Goal: Task Accomplishment & Management: Use online tool/utility

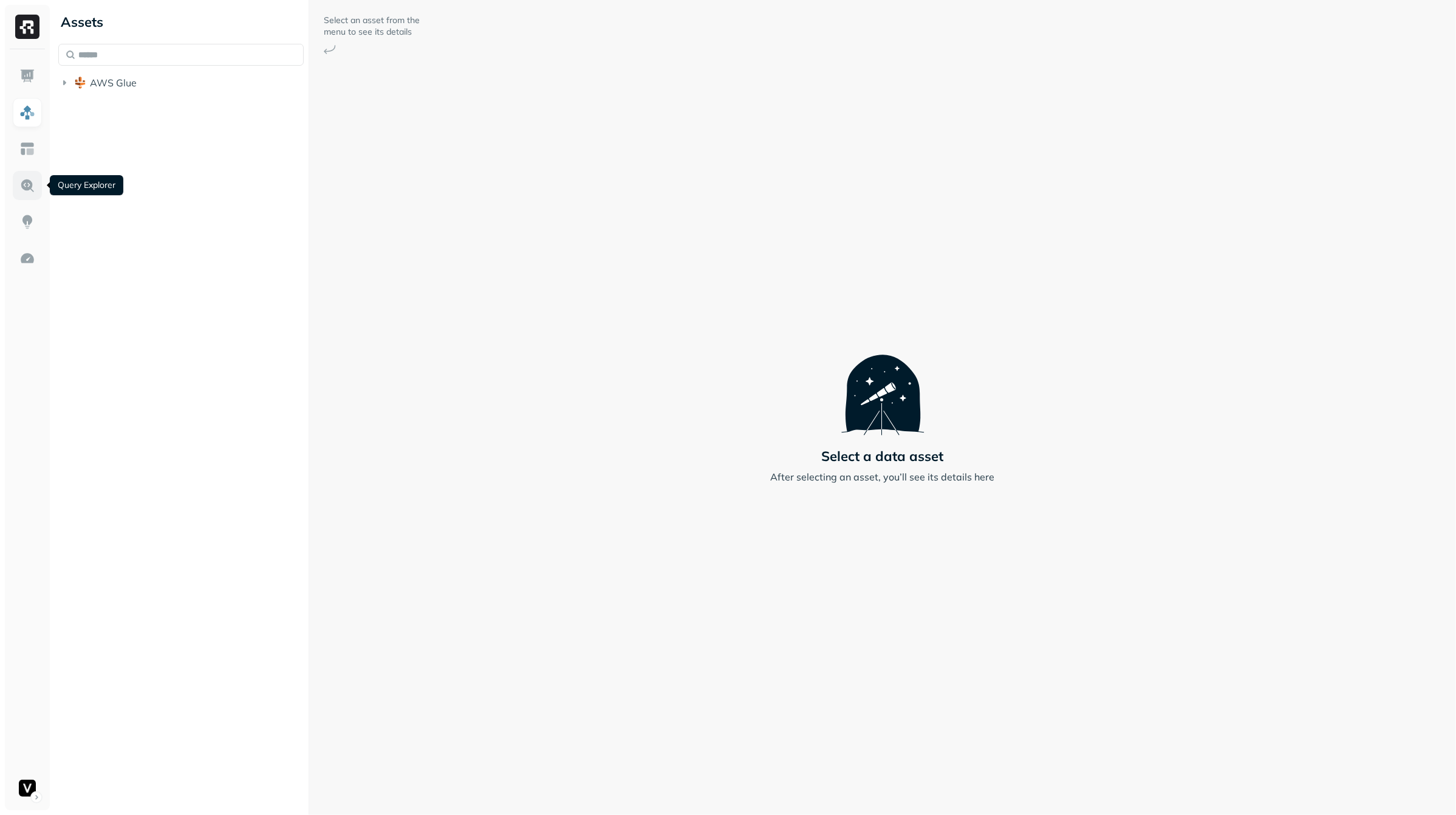
click at [30, 191] on img at bounding box center [27, 186] width 16 height 16
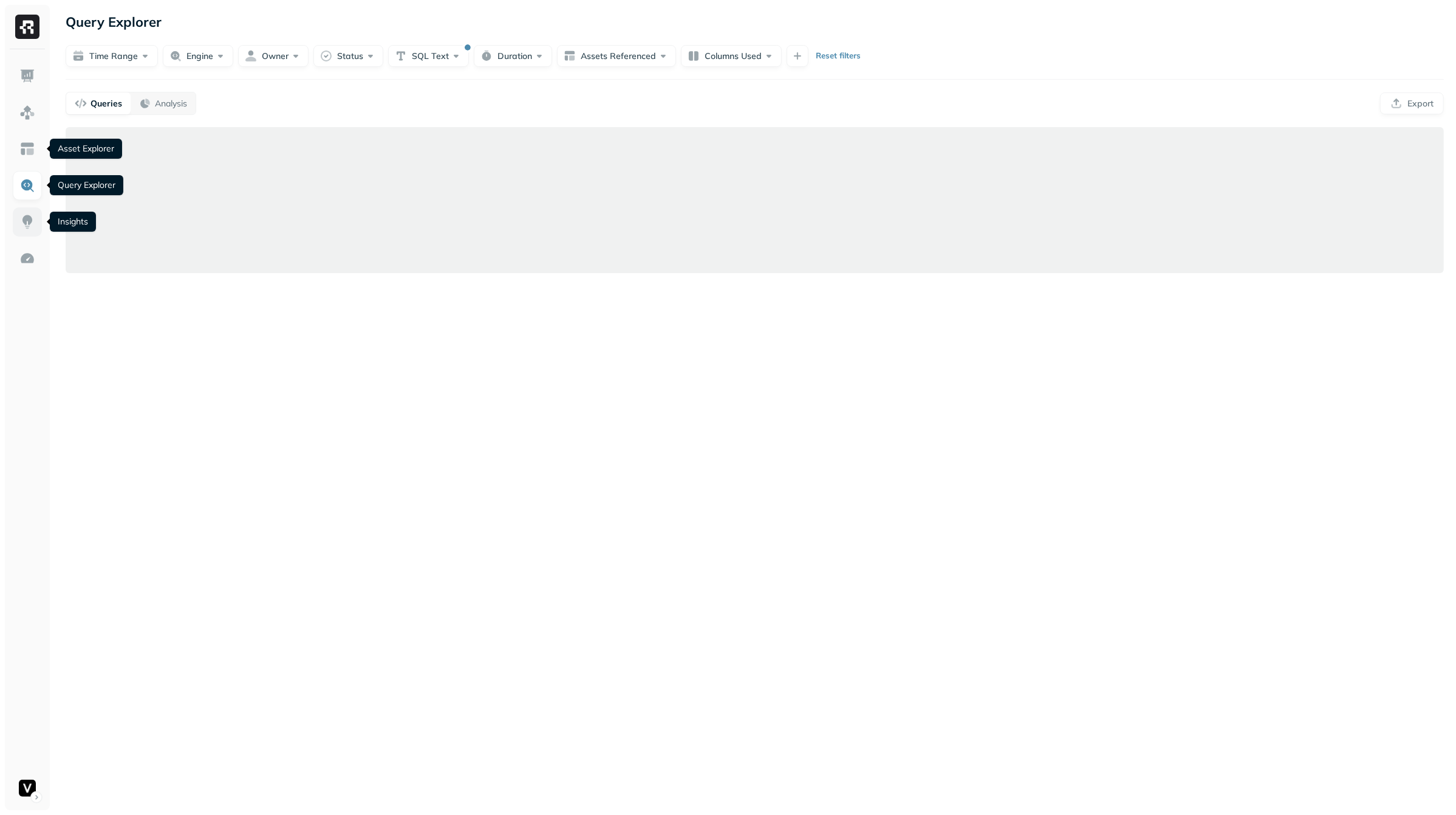
click at [33, 216] on img at bounding box center [27, 222] width 16 height 16
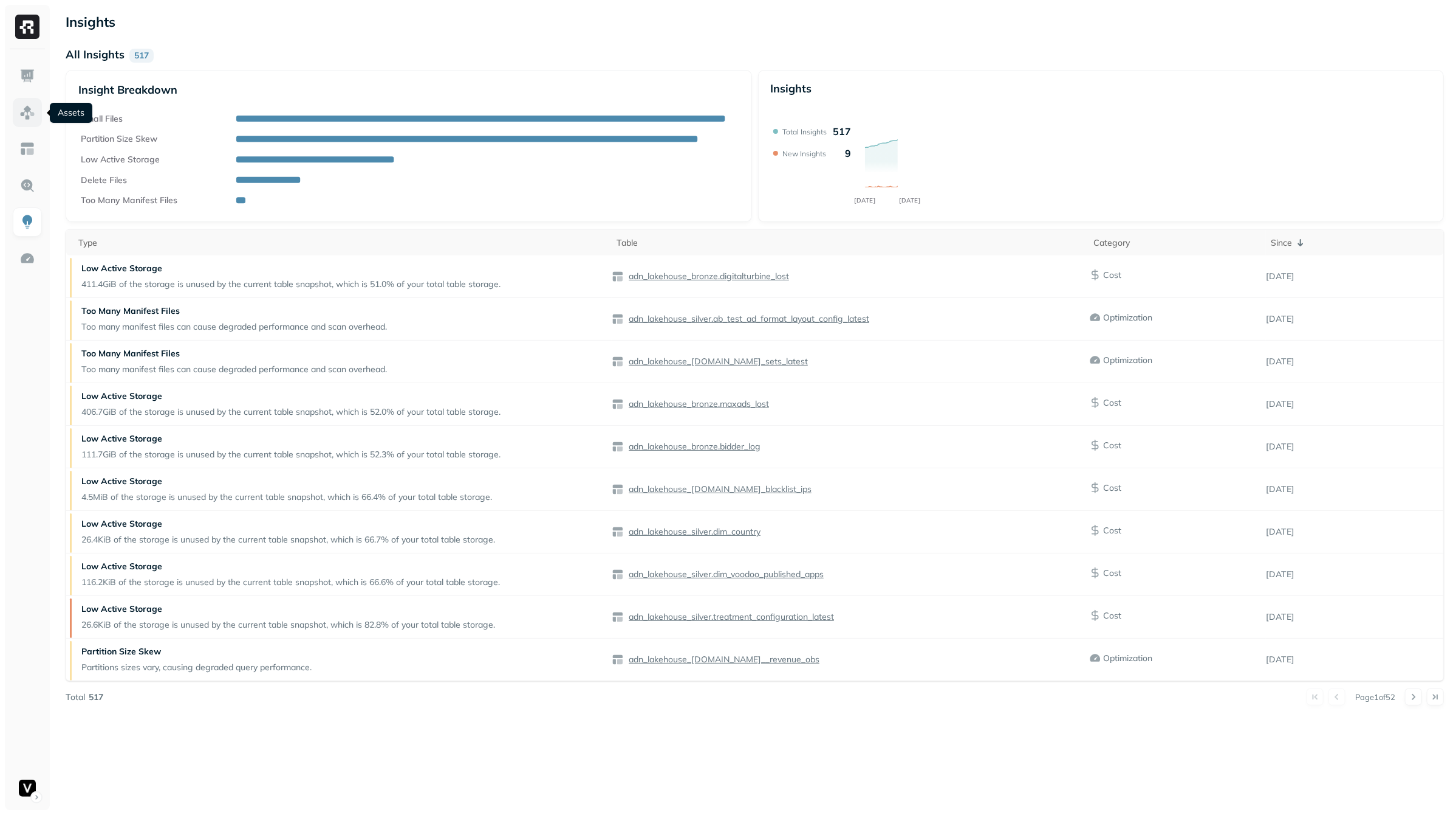
click at [35, 112] on link at bounding box center [27, 112] width 29 height 29
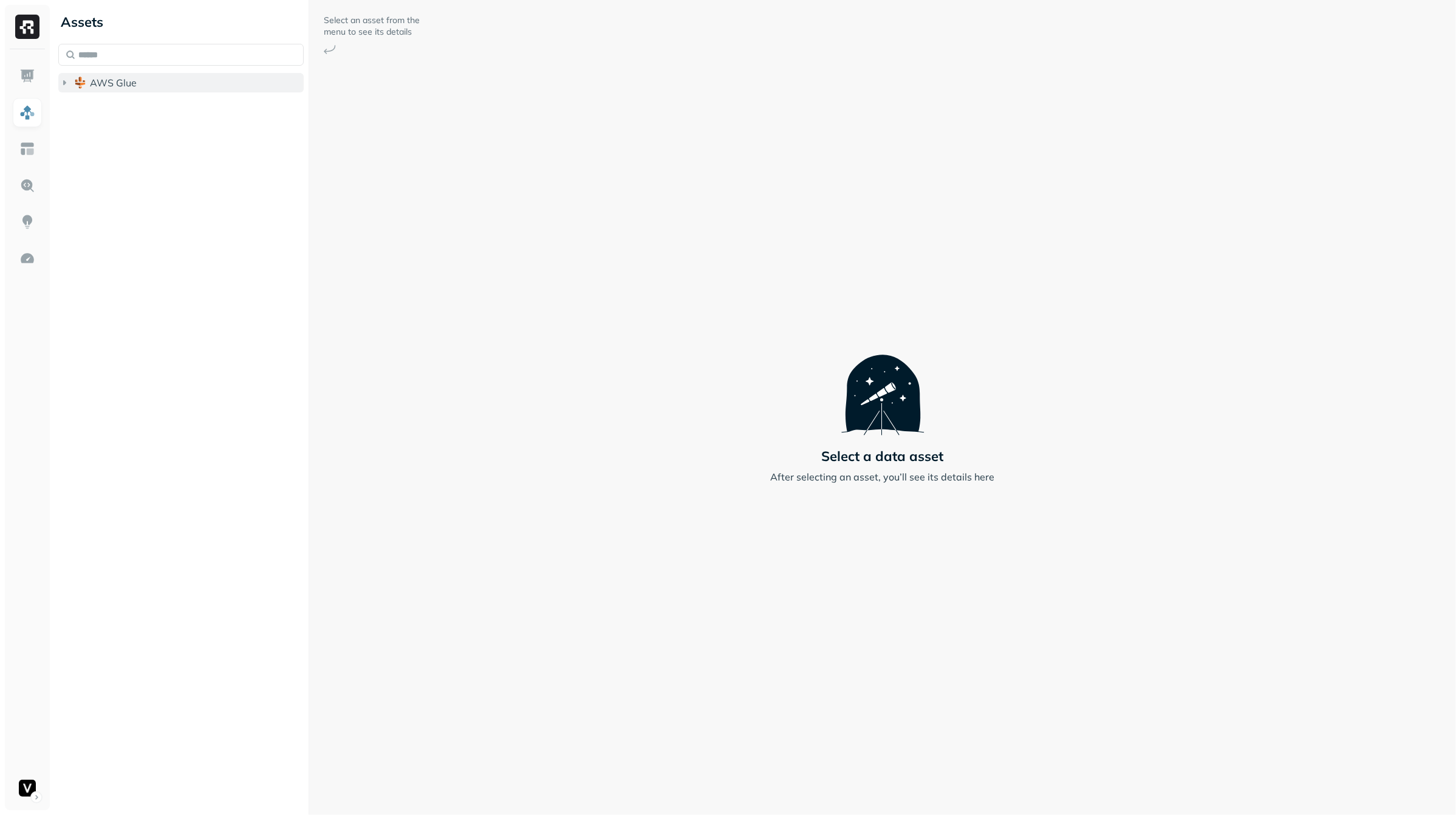
click at [66, 90] on button "AWS Glue" at bounding box center [180, 83] width 245 height 19
click at [78, 156] on icon "button" at bounding box center [76, 155] width 12 height 12
click at [78, 178] on icon "button" at bounding box center [76, 179] width 3 height 5
click at [90, 207] on button "Tables ( 41 )" at bounding box center [193, 201] width 222 height 19
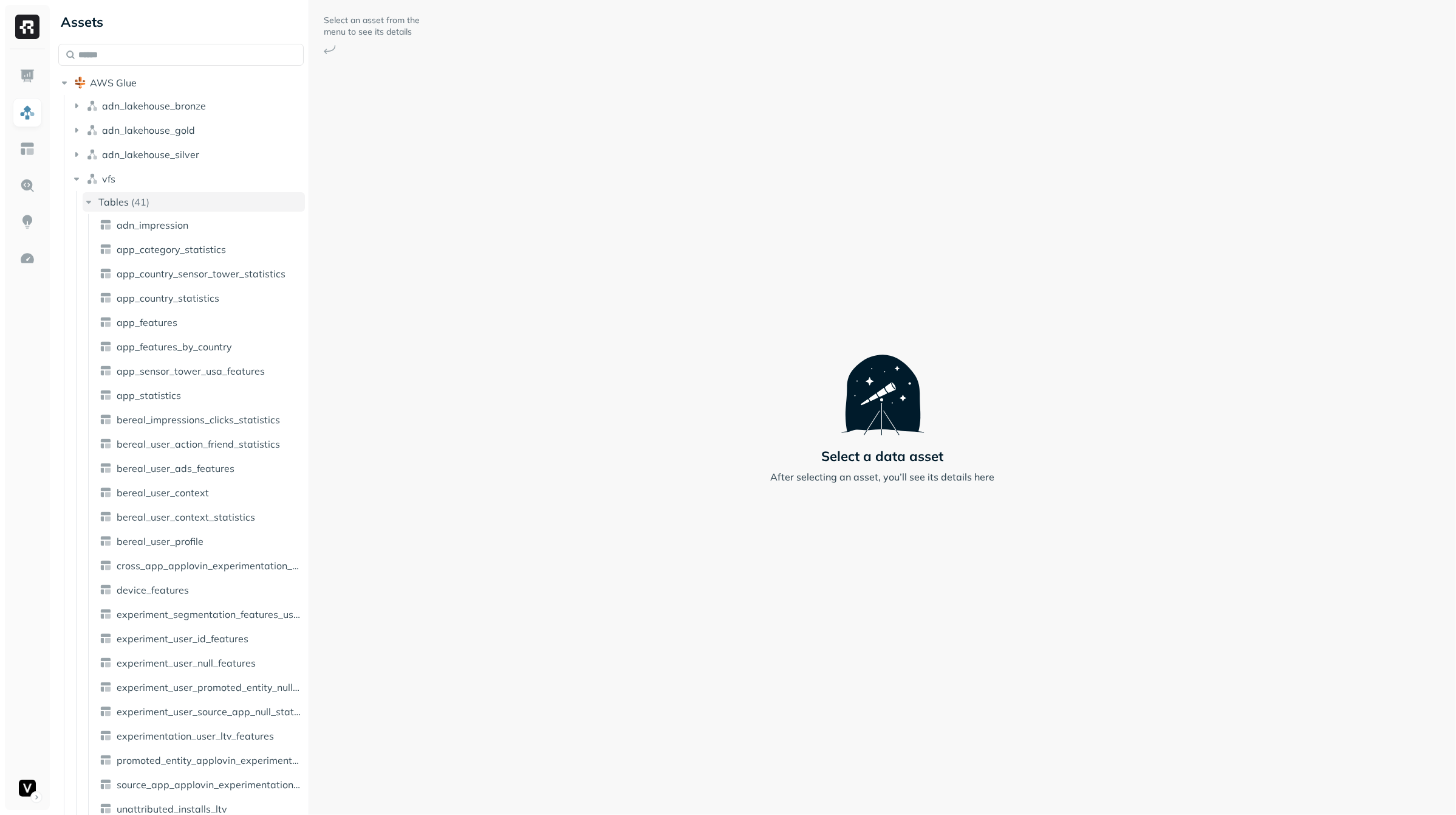
click at [85, 206] on icon "button" at bounding box center [89, 202] width 12 height 12
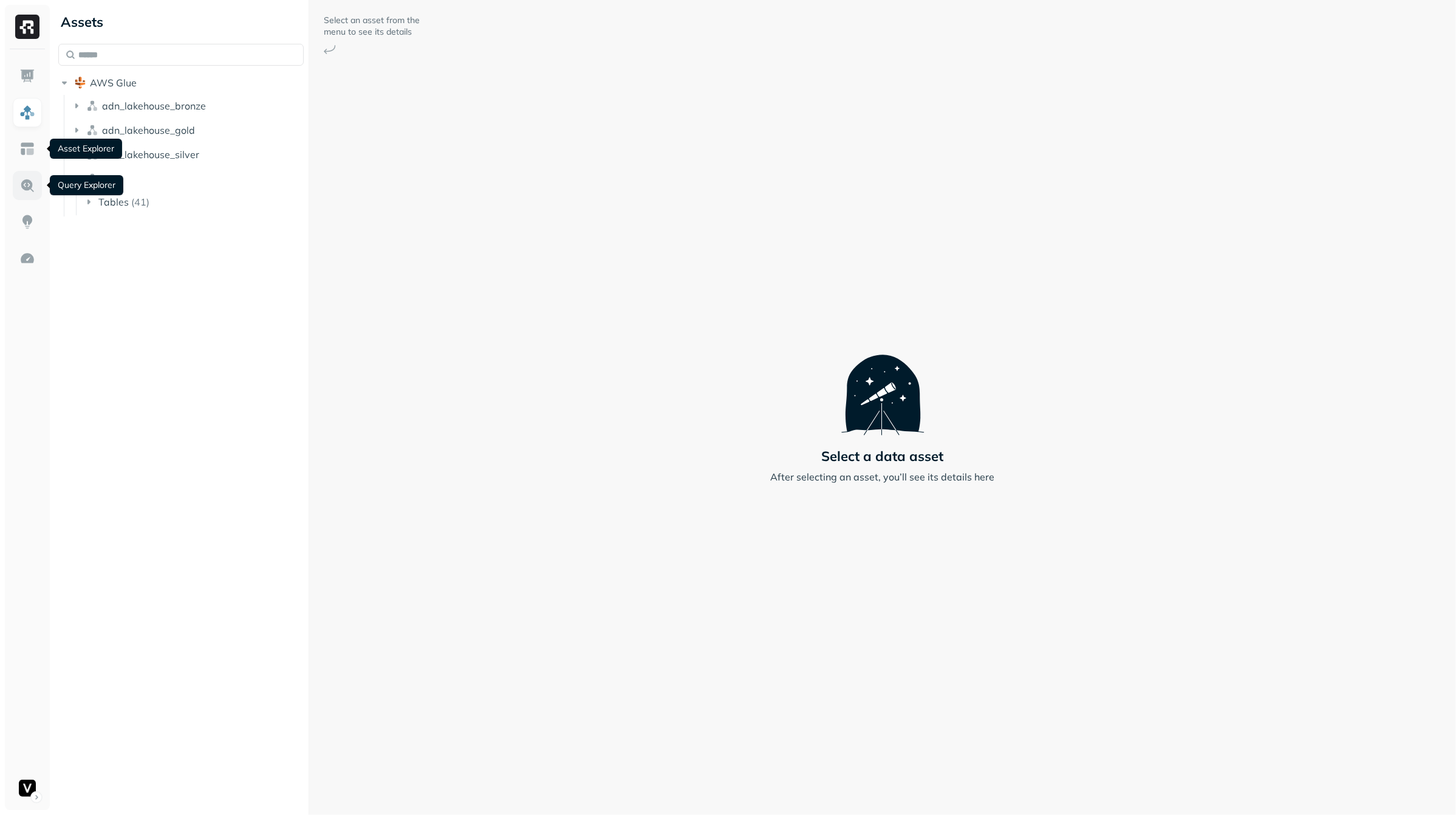
click at [19, 183] on img at bounding box center [27, 186] width 16 height 16
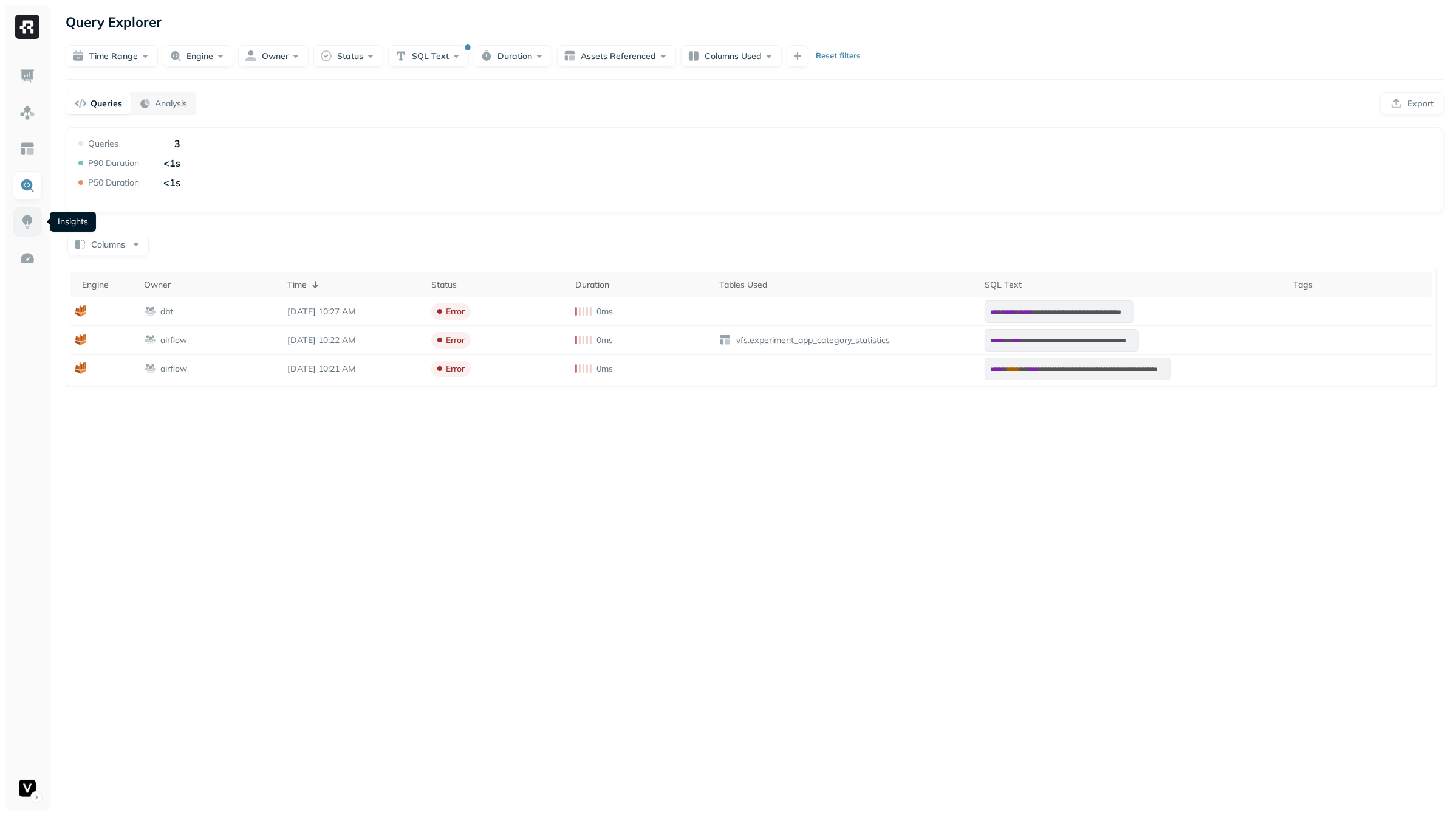
click at [26, 220] on img at bounding box center [27, 222] width 16 height 16
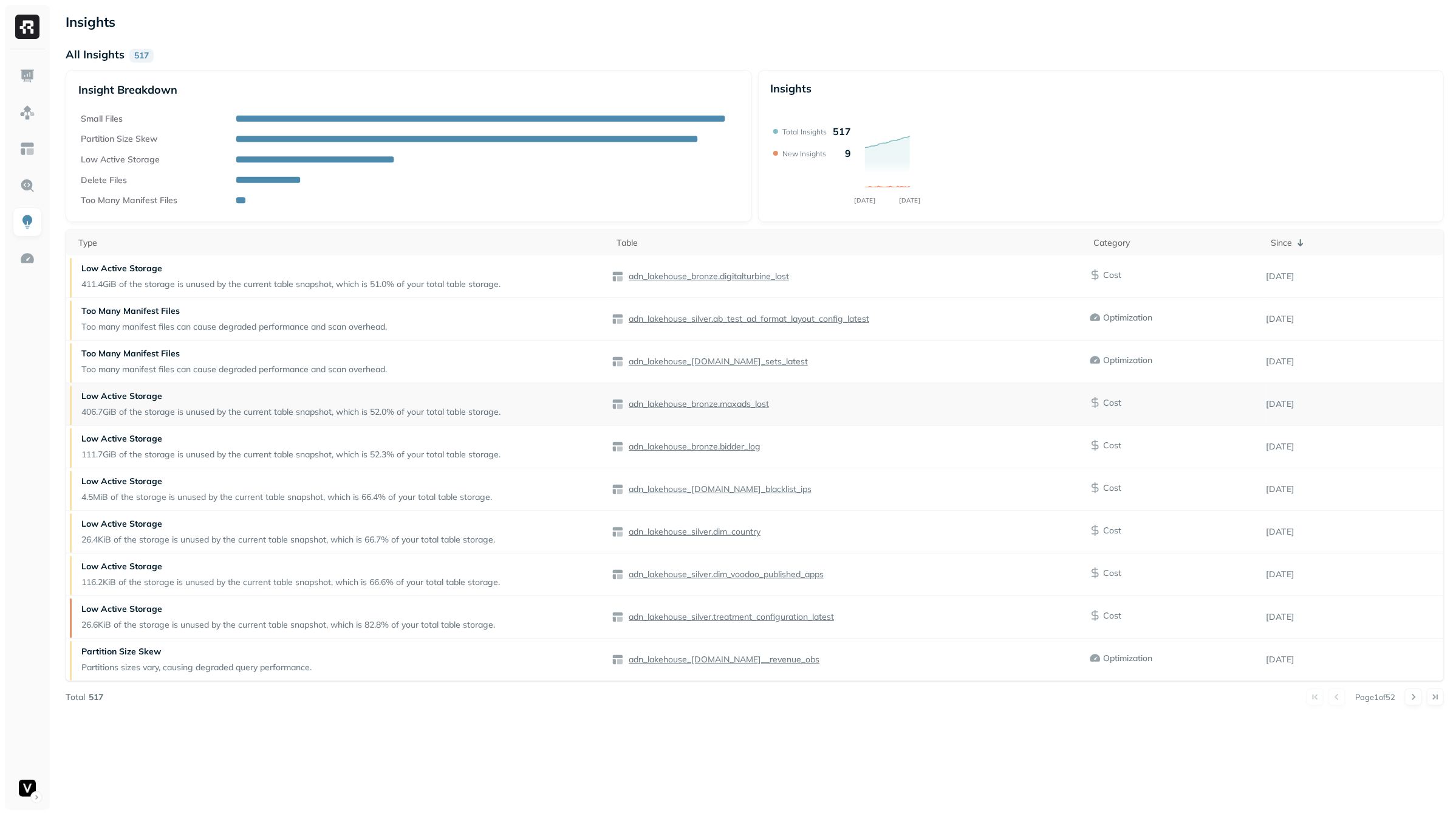
click at [120, 399] on p "Low Active Storage" at bounding box center [291, 396] width 419 height 11
click at [117, 412] on p "406.7GiB of the storage is unused by the current table snapshot, which is 52.0%…" at bounding box center [291, 411] width 419 height 11
click at [117, 440] on p "Low Active Storage" at bounding box center [291, 438] width 419 height 11
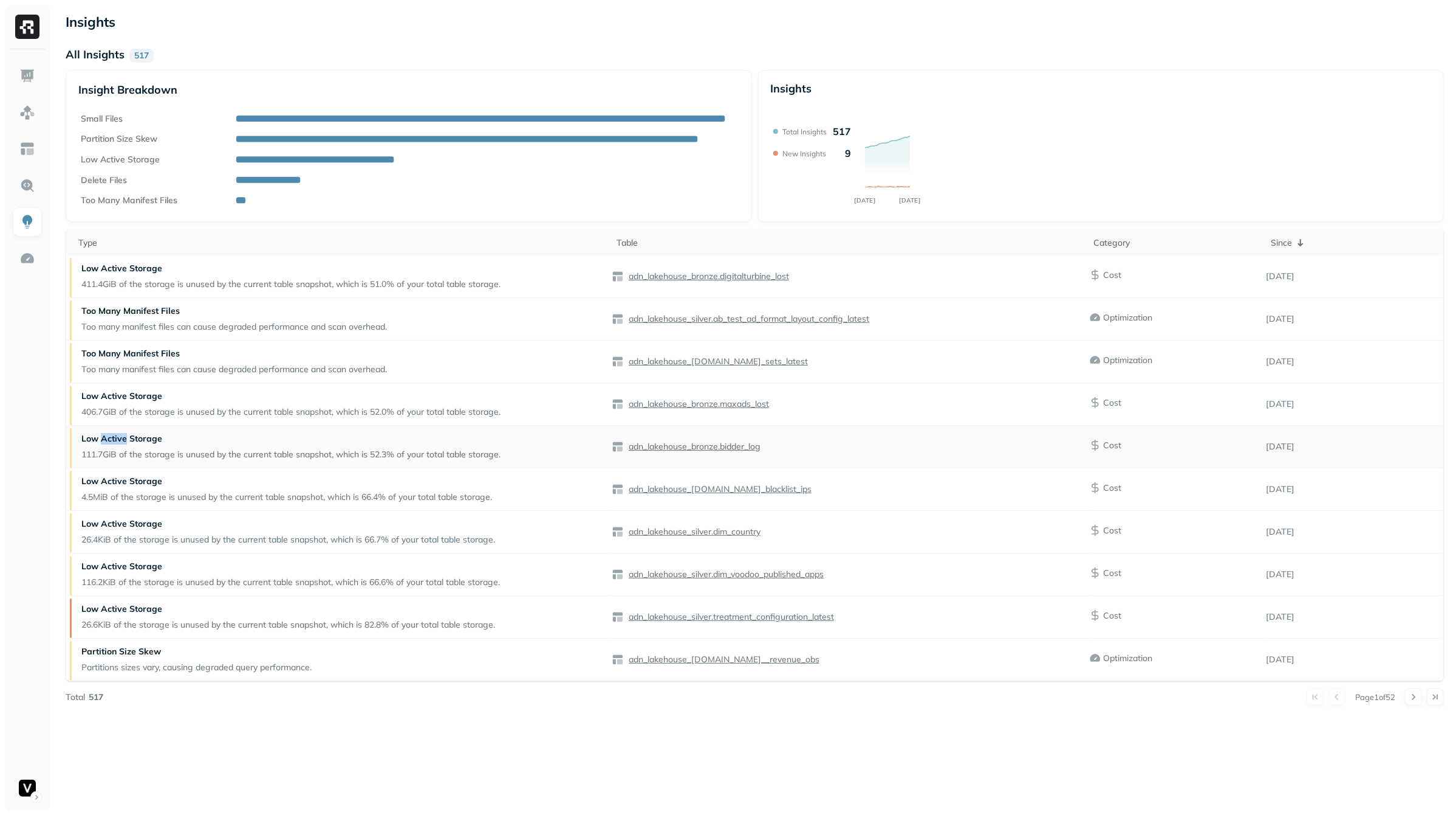
click at [117, 440] on p "Low Active Storage" at bounding box center [291, 438] width 419 height 11
click at [117, 442] on p "Low Active Storage" at bounding box center [291, 438] width 419 height 11
click at [117, 452] on p "111.7GiB of the storage is unused by the current table snapshot, which is 52.3%…" at bounding box center [291, 454] width 419 height 11
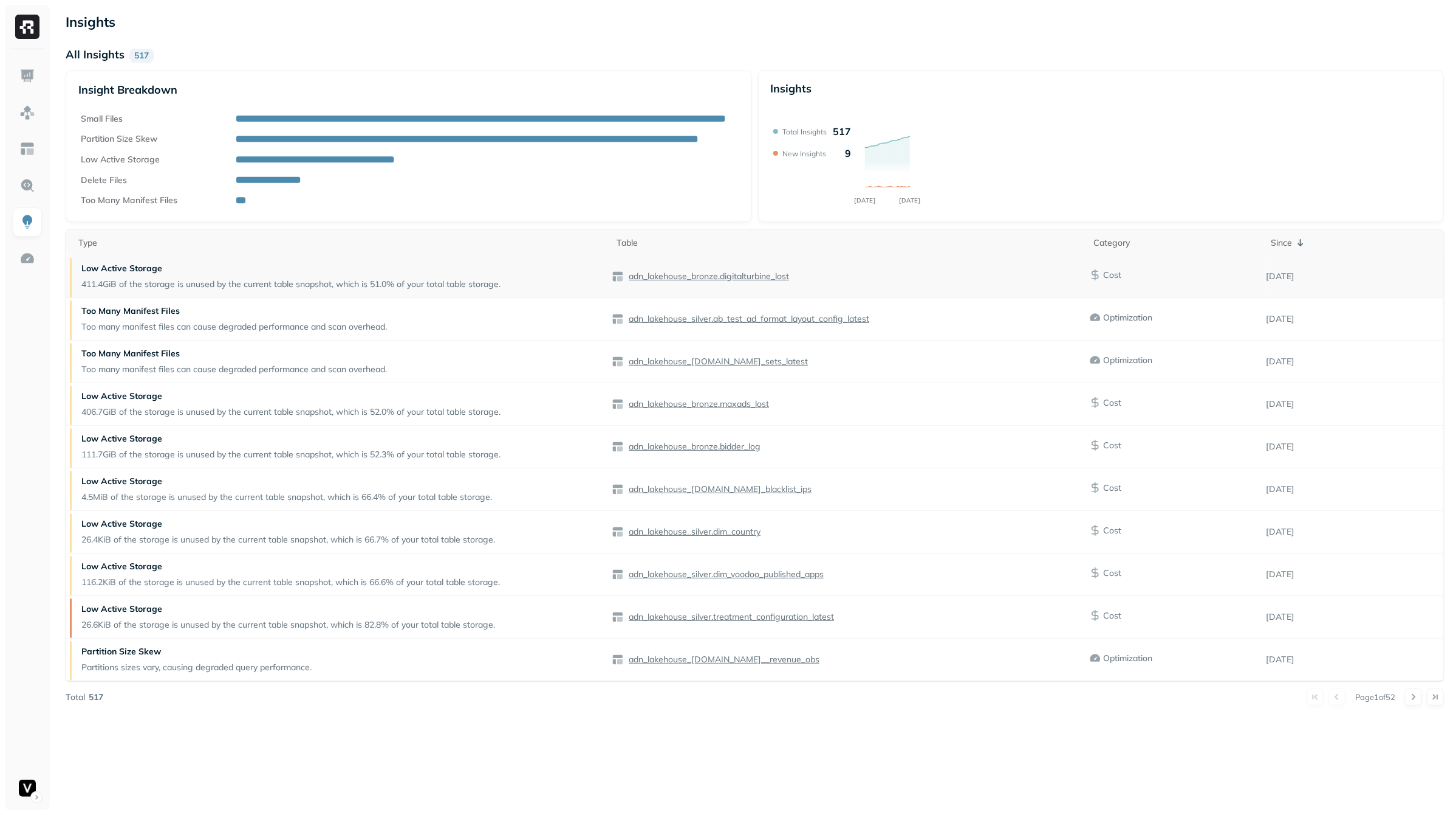
click at [161, 279] on p "411.4GiB of the storage is unused by the current table snapshot, which is 51.0%…" at bounding box center [291, 284] width 419 height 11
click at [177, 282] on p "411.4GiB of the storage is unused by the current table snapshot, which is 51.0%…" at bounding box center [291, 284] width 419 height 11
click at [270, 115] on icon at bounding box center [481, 118] width 489 height 6
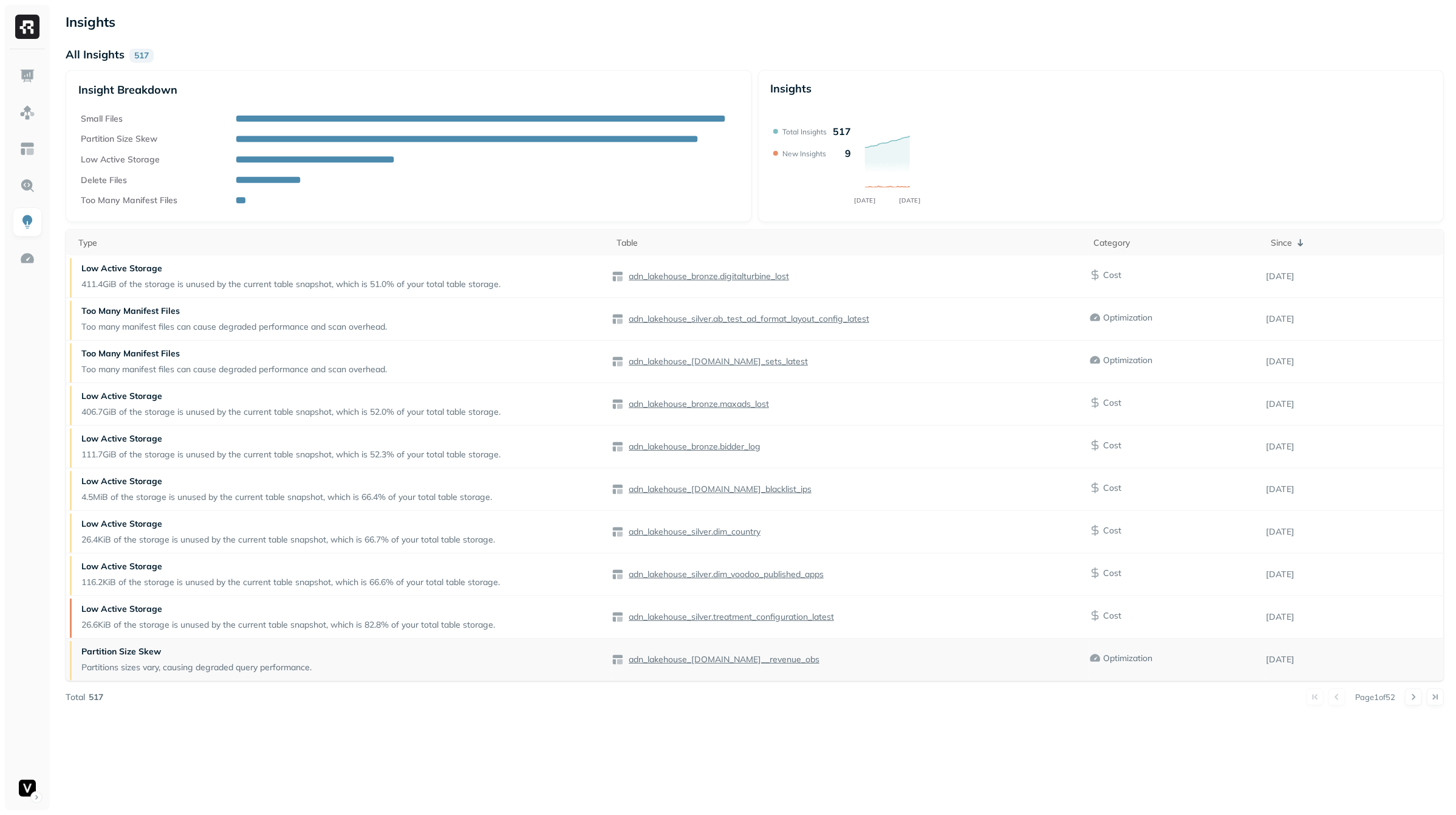
click at [1089, 663] on div "adn_lakehouse_[DOMAIN_NAME]__revenue_obs" at bounding box center [850, 659] width 477 height 12
click at [1131, 363] on p "Optimization" at bounding box center [1128, 360] width 49 height 11
click at [33, 214] on img at bounding box center [27, 222] width 16 height 16
click at [10, 178] on div at bounding box center [27, 429] width 45 height 760
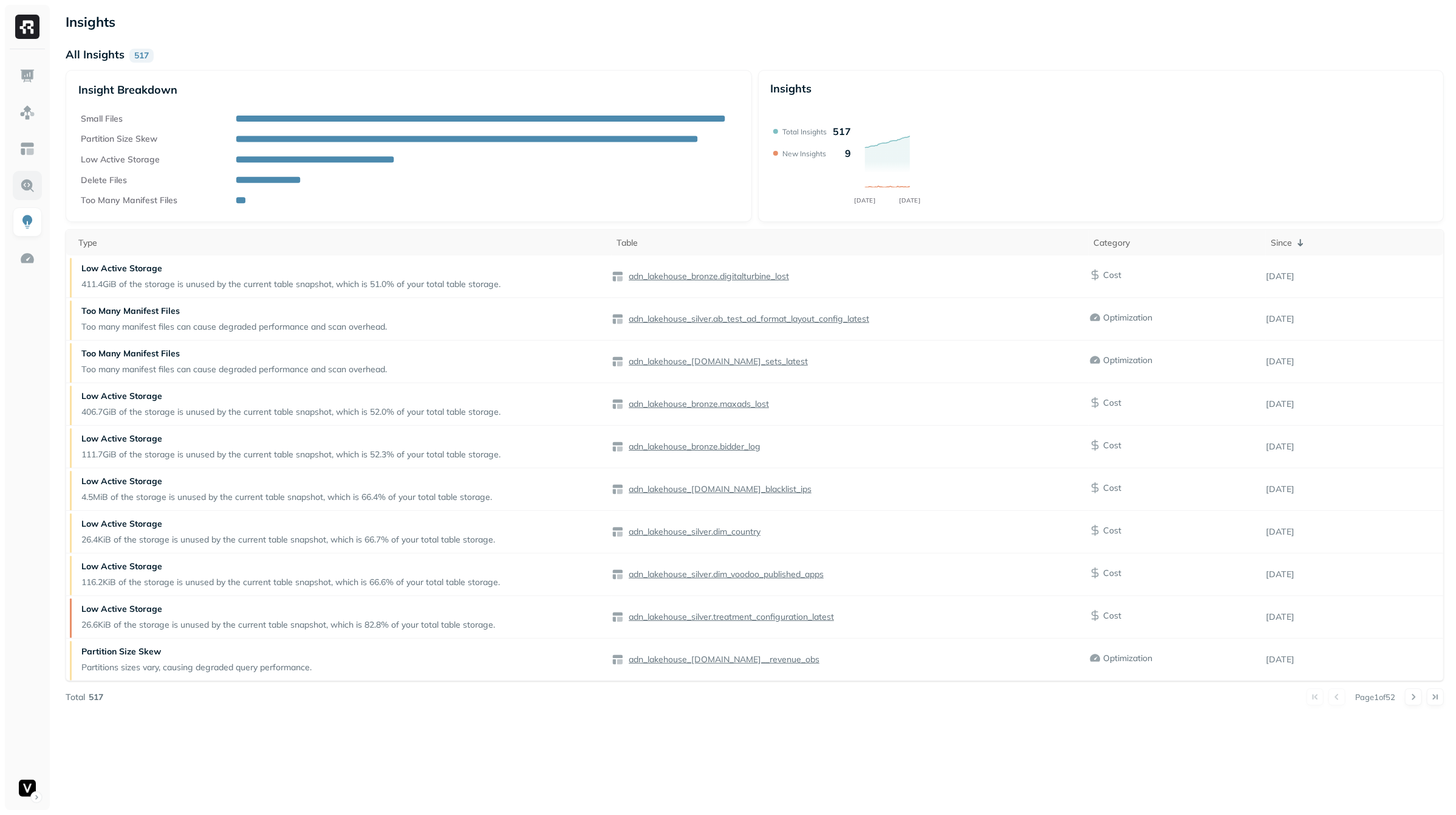
click at [16, 178] on link at bounding box center [27, 185] width 29 height 29
click at [22, 161] on link at bounding box center [27, 149] width 29 height 29
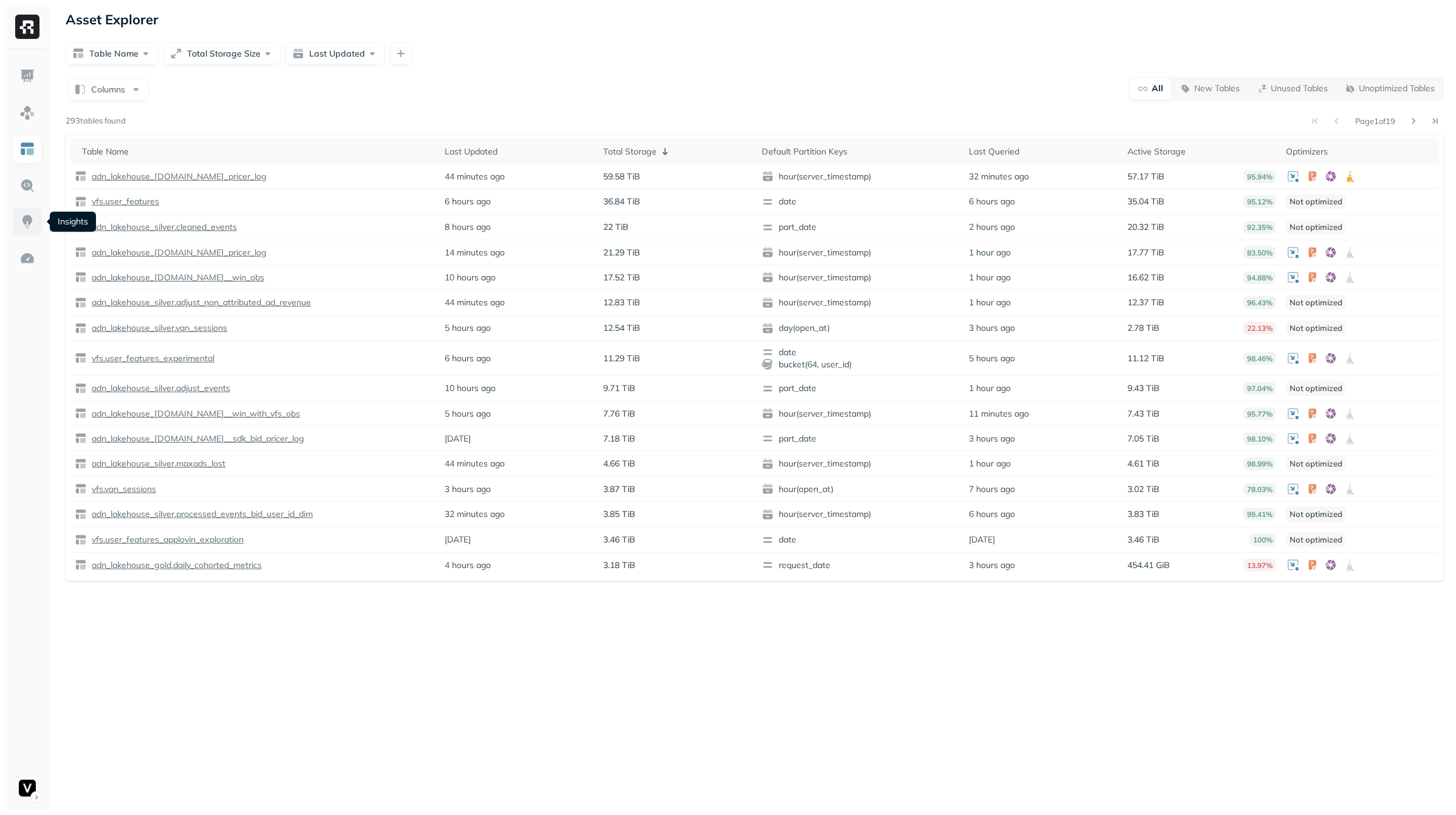
click at [33, 220] on img at bounding box center [27, 222] width 16 height 16
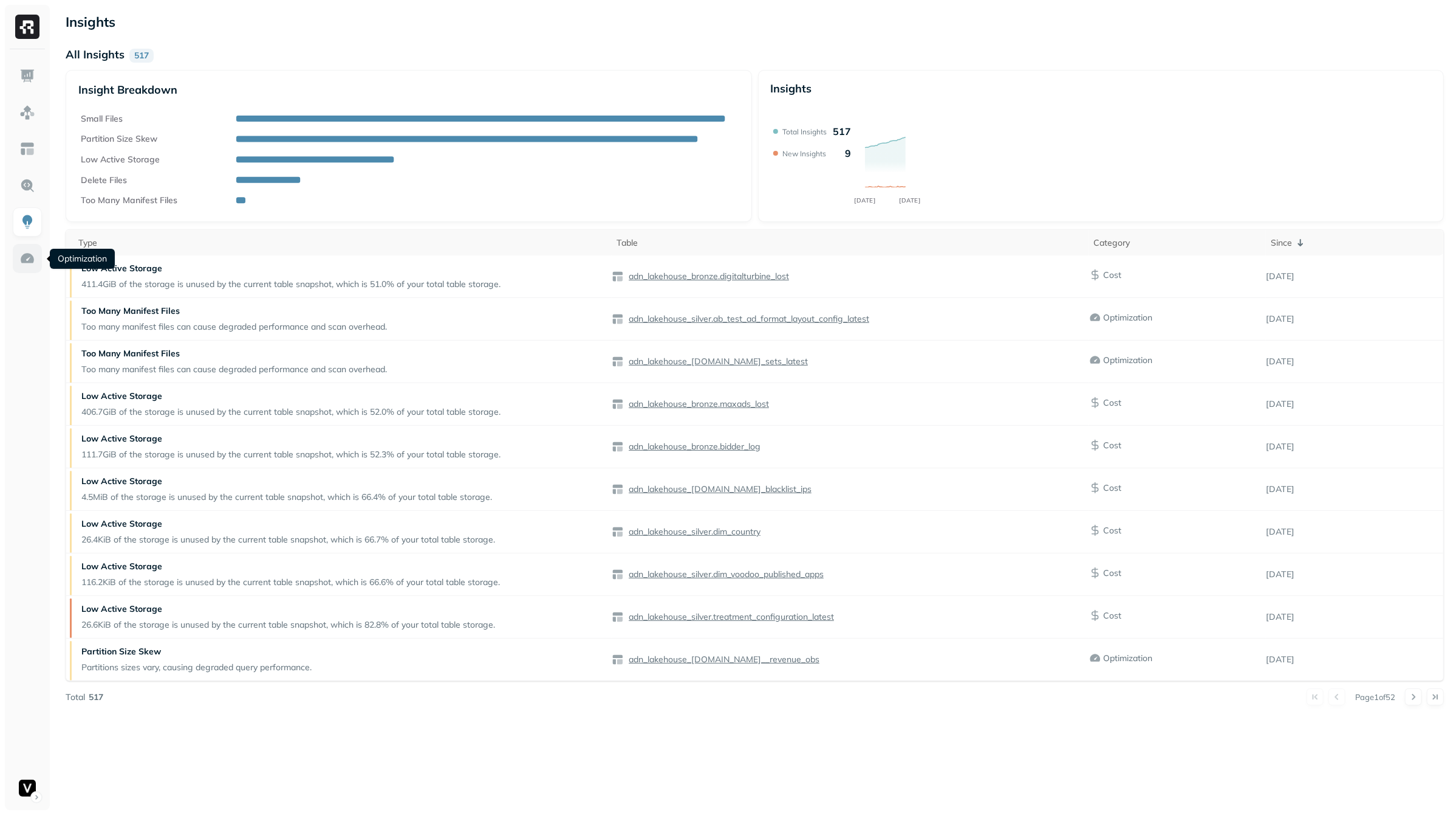
click at [33, 248] on link at bounding box center [27, 258] width 29 height 29
click at [29, 261] on img at bounding box center [27, 258] width 16 height 16
click at [29, 257] on img at bounding box center [27, 258] width 16 height 16
click at [25, 265] on img at bounding box center [27, 258] width 16 height 16
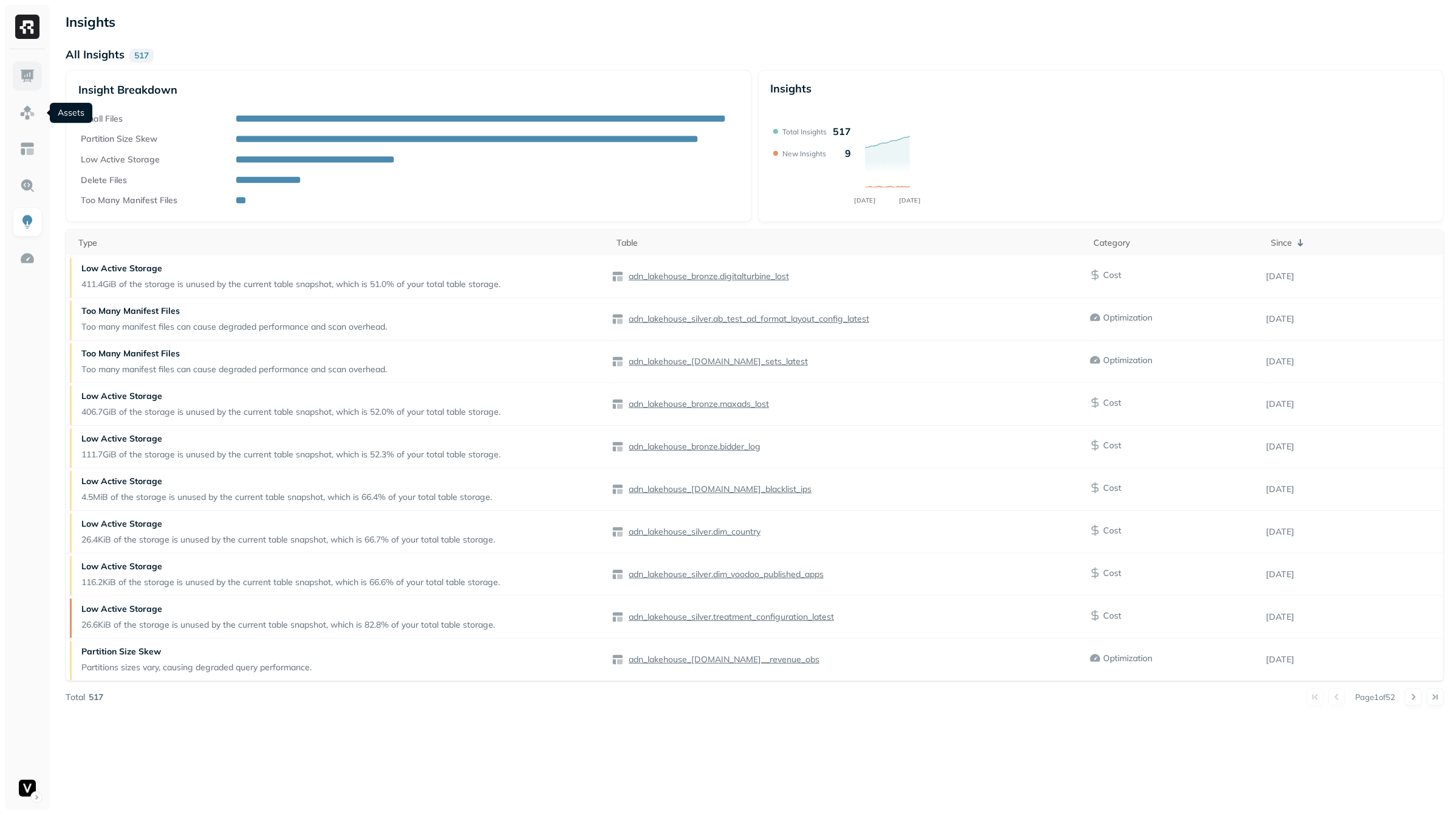
click at [34, 76] on img at bounding box center [27, 76] width 16 height 16
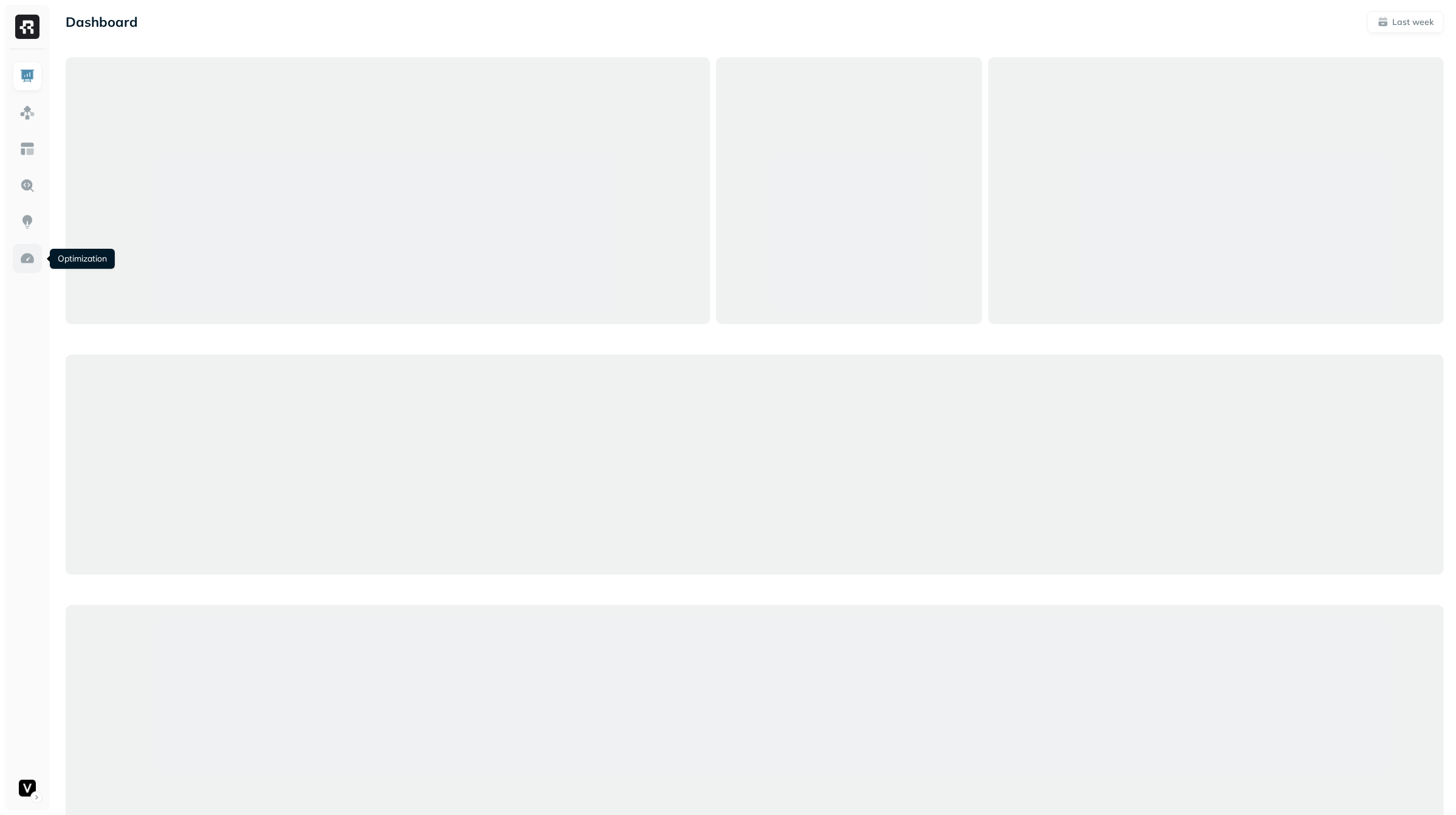
click at [23, 249] on link at bounding box center [27, 258] width 29 height 29
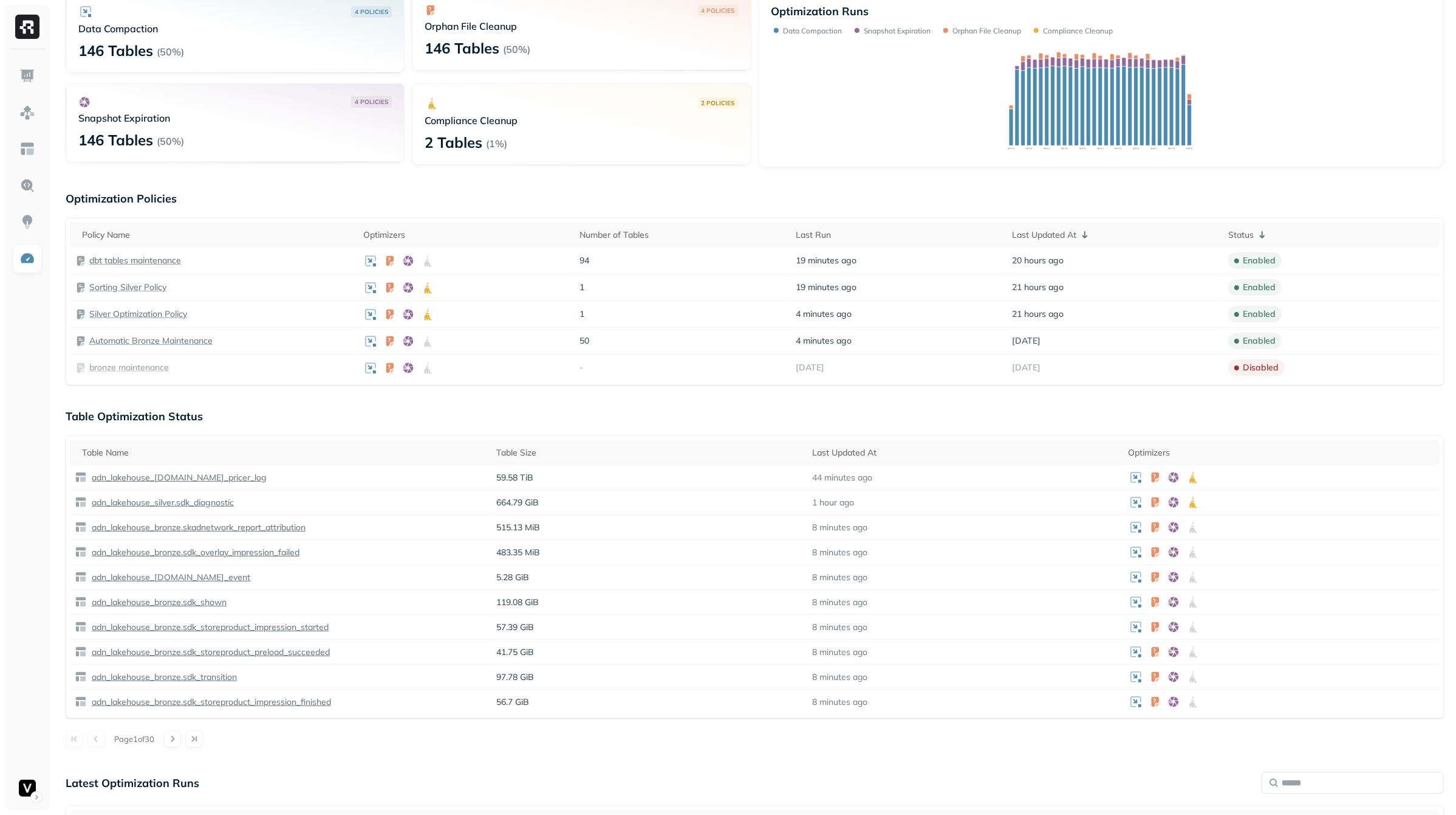
scroll to position [93, 0]
click at [224, 478] on p "adn_lakehouse_[DOMAIN_NAME]_pricer_log" at bounding box center [178, 477] width 177 height 11
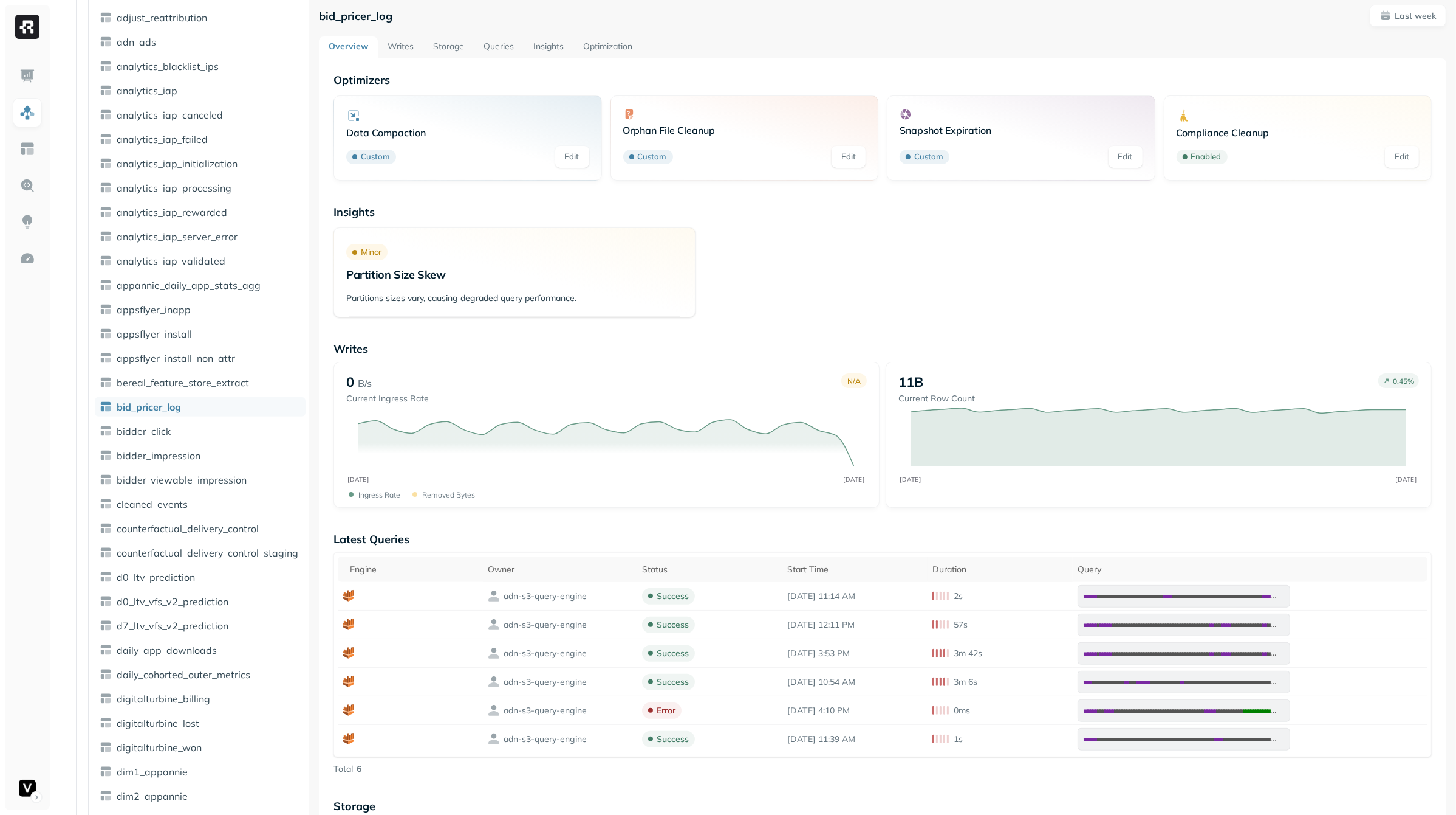
scroll to position [11, 0]
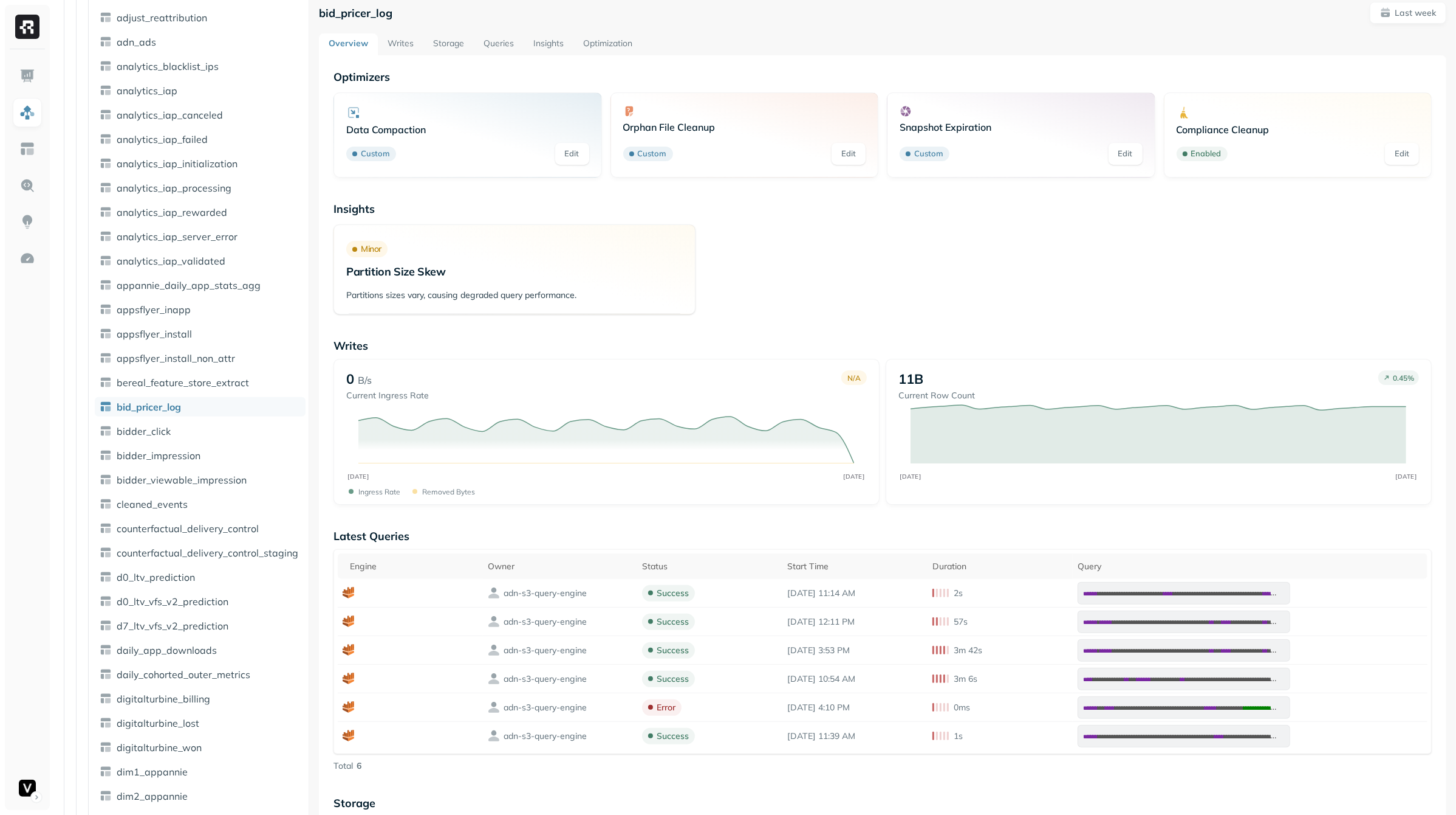
click at [377, 156] on p "Custom" at bounding box center [375, 154] width 29 height 12
click at [571, 146] on link "Edit" at bounding box center [572, 153] width 34 height 22
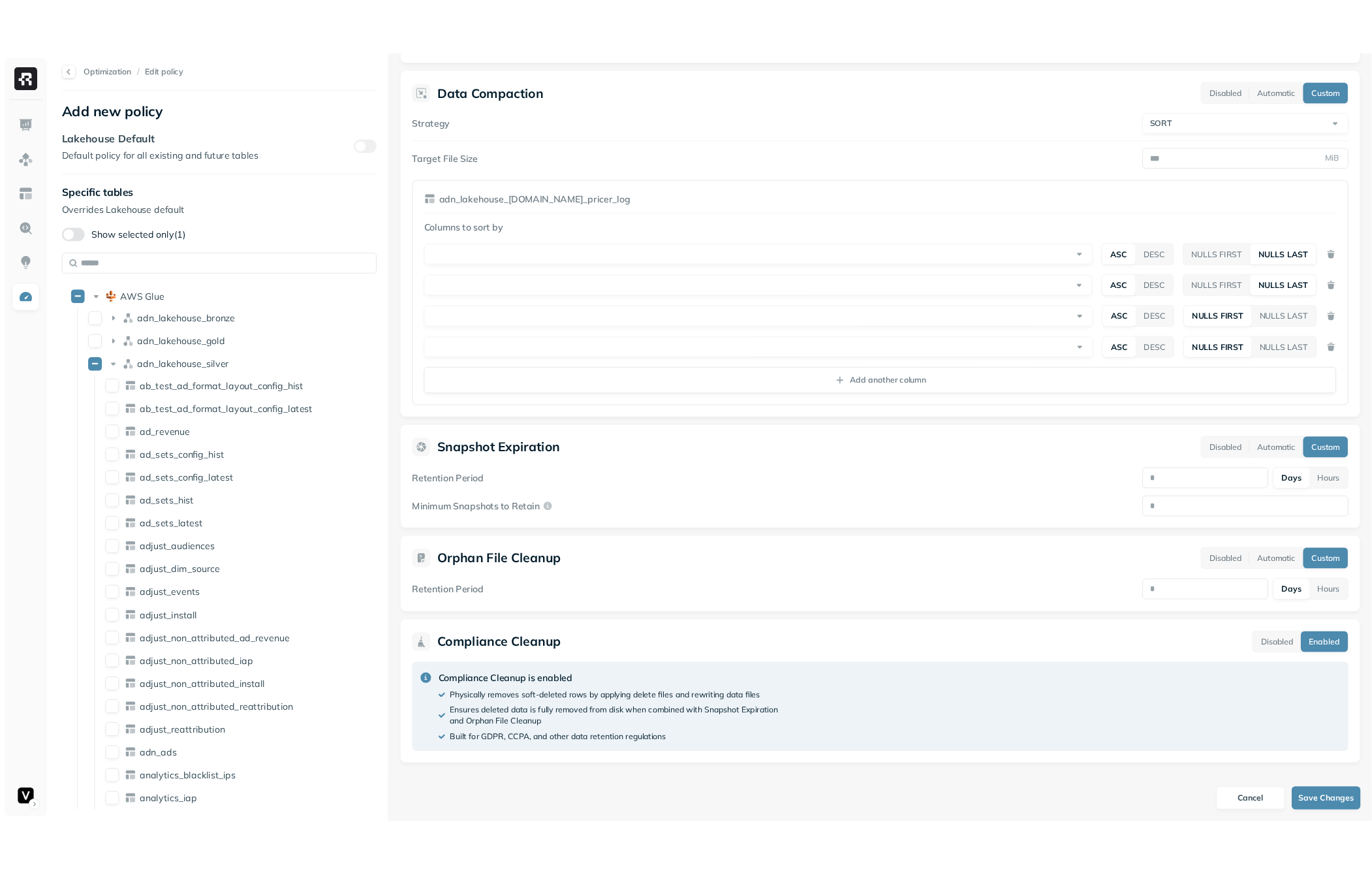
scroll to position [217, 0]
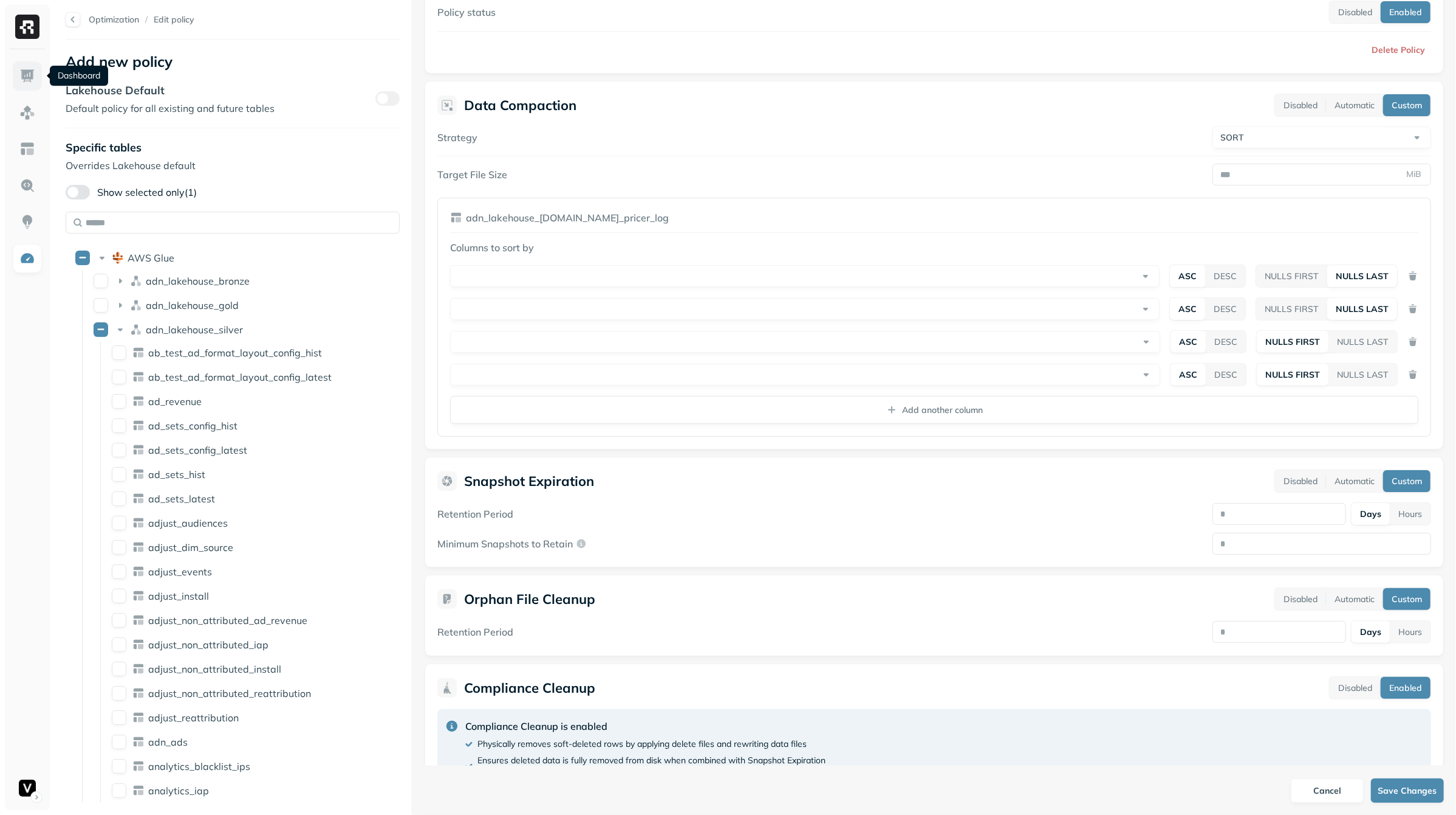
click at [35, 81] on link at bounding box center [27, 76] width 29 height 29
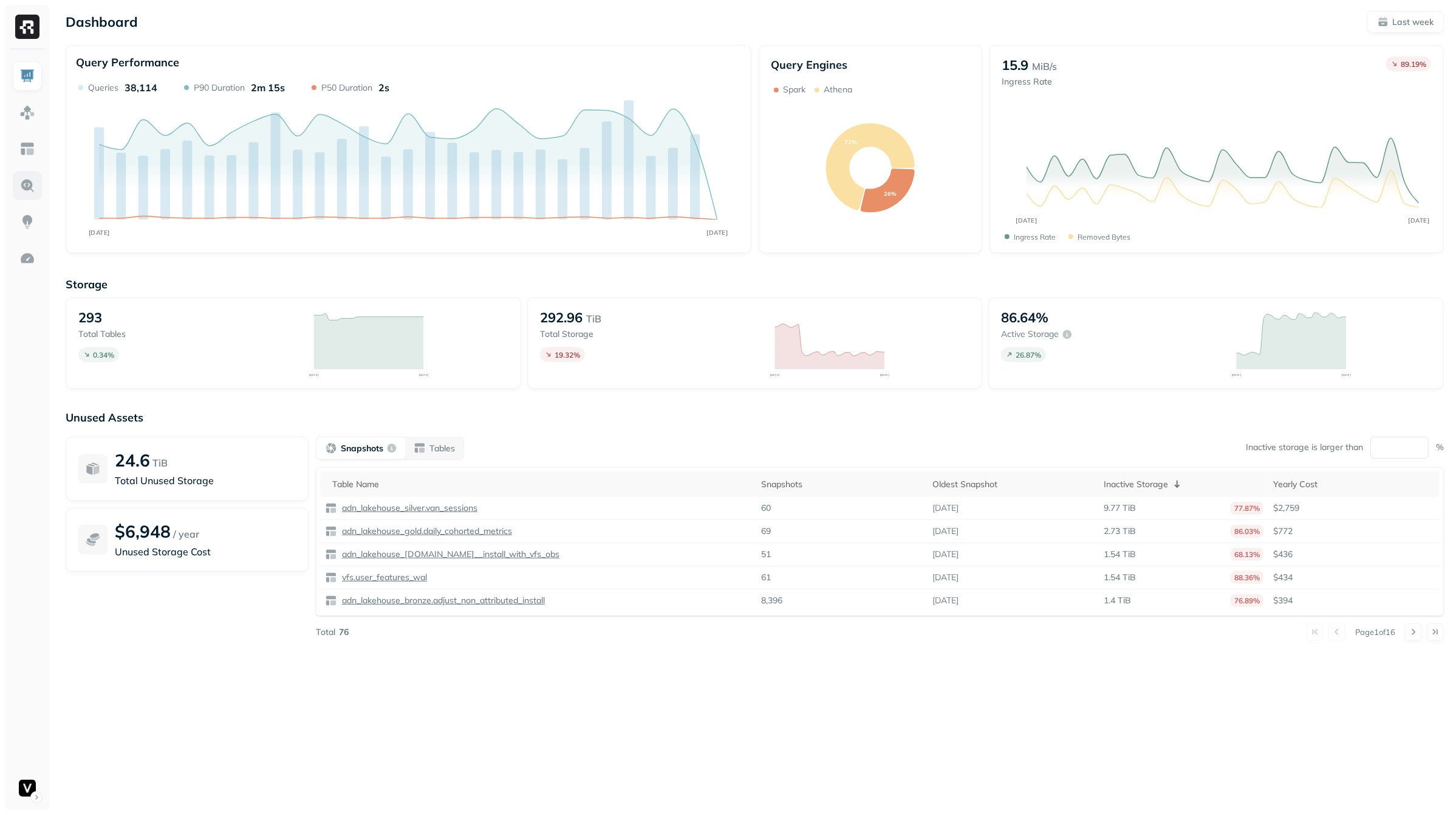
click at [25, 175] on link at bounding box center [27, 185] width 29 height 29
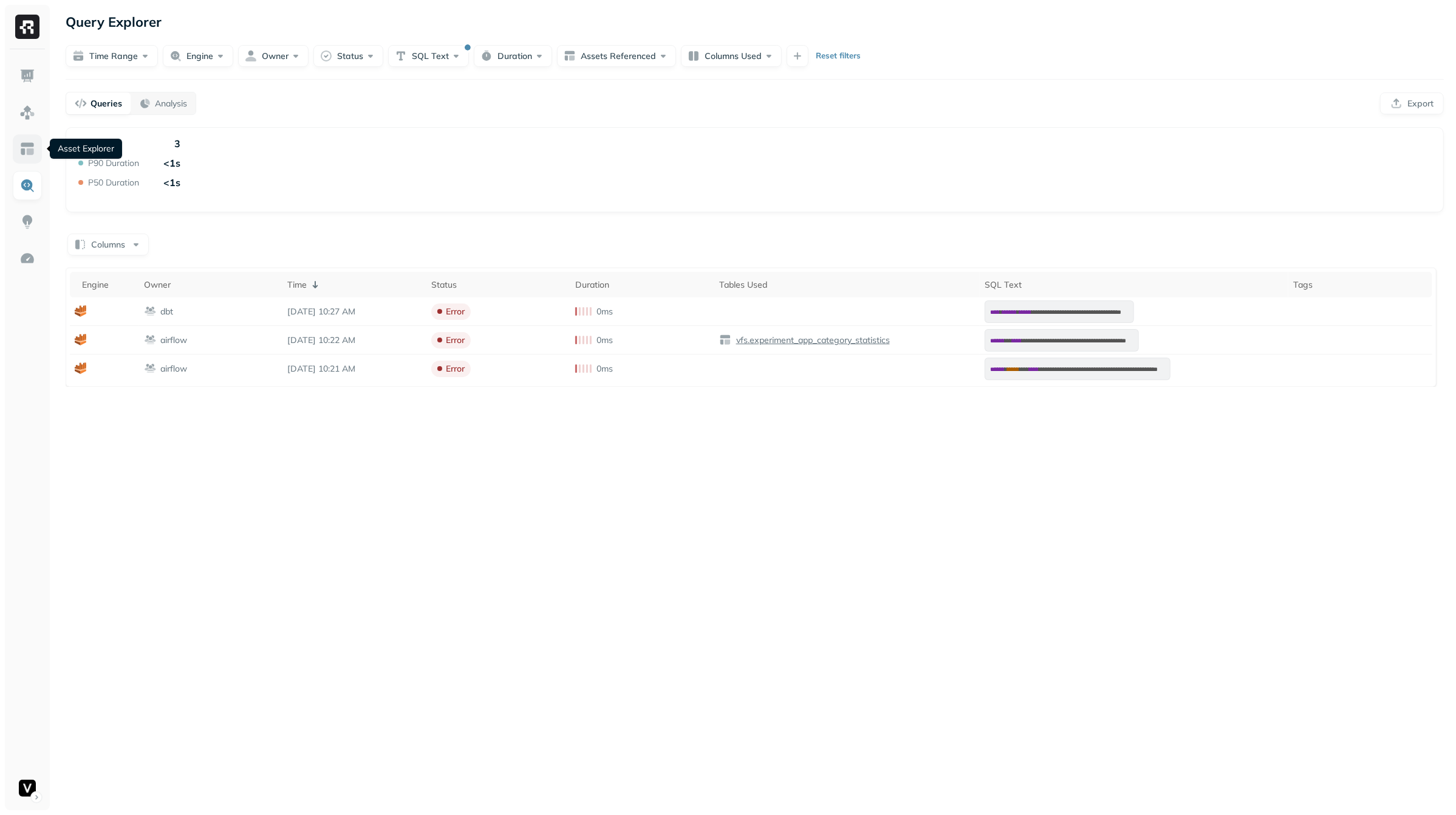
click at [29, 151] on img at bounding box center [27, 149] width 16 height 16
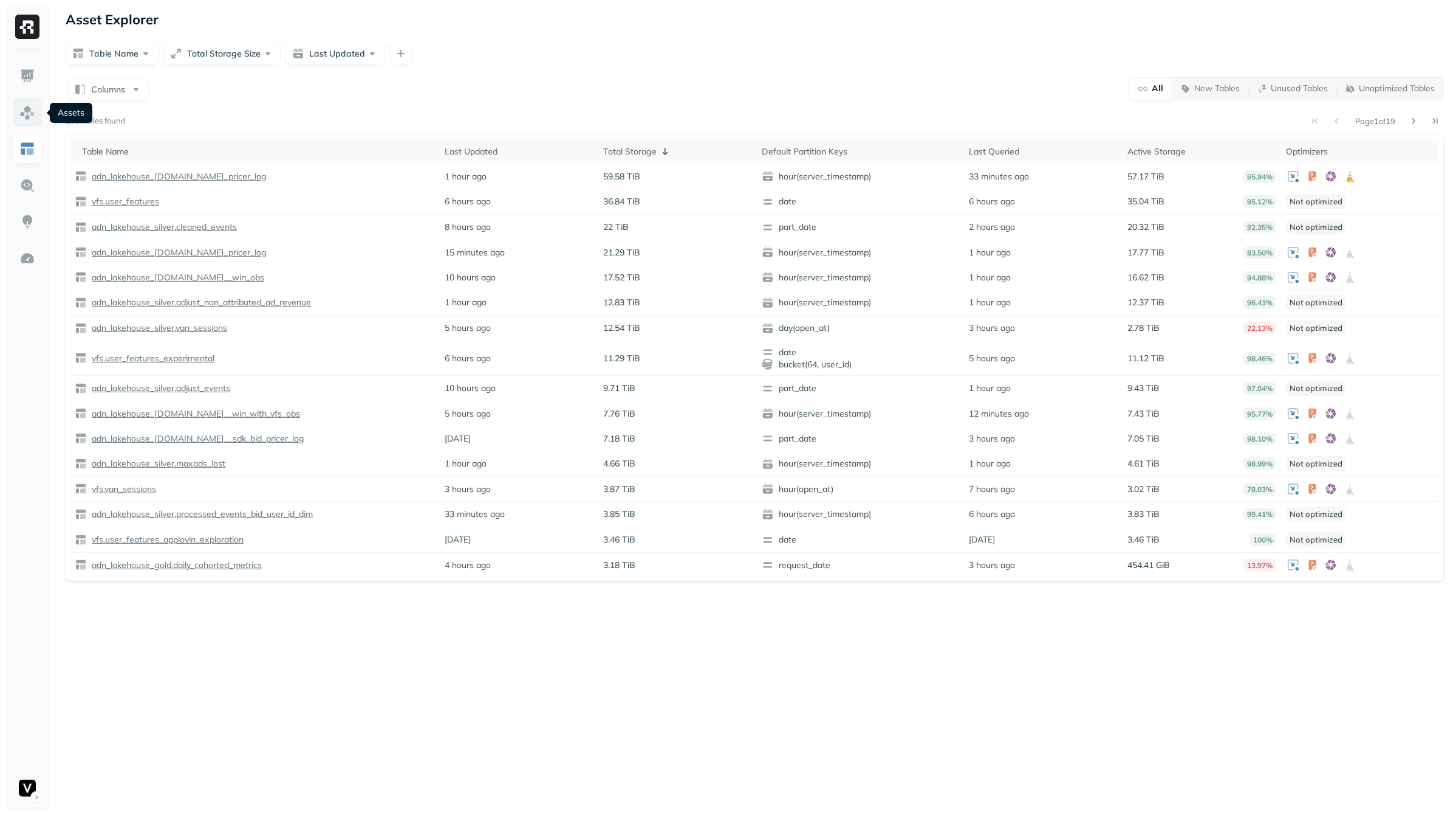
click at [32, 117] on img at bounding box center [27, 113] width 16 height 16
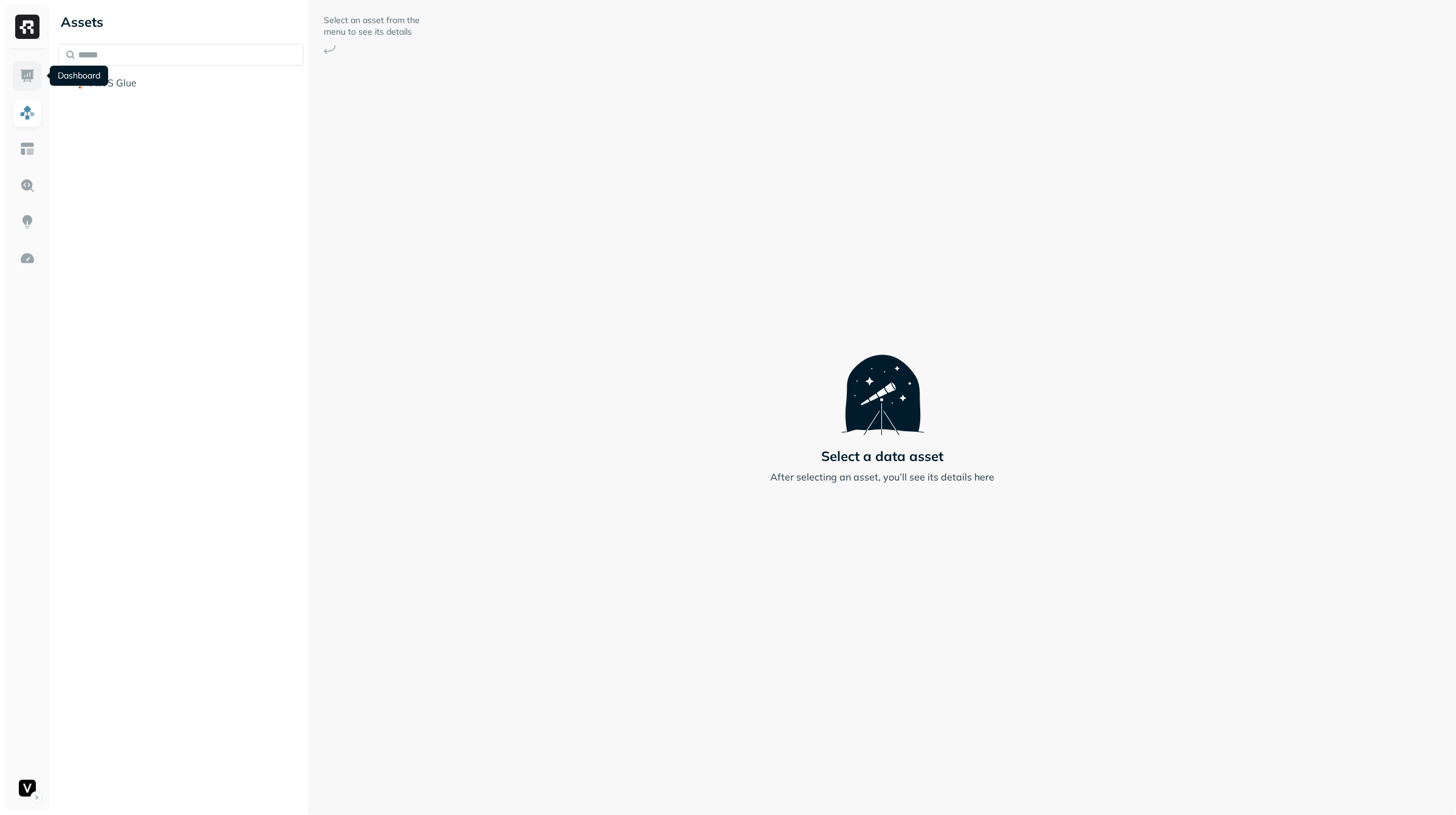
click at [31, 78] on img at bounding box center [27, 76] width 16 height 16
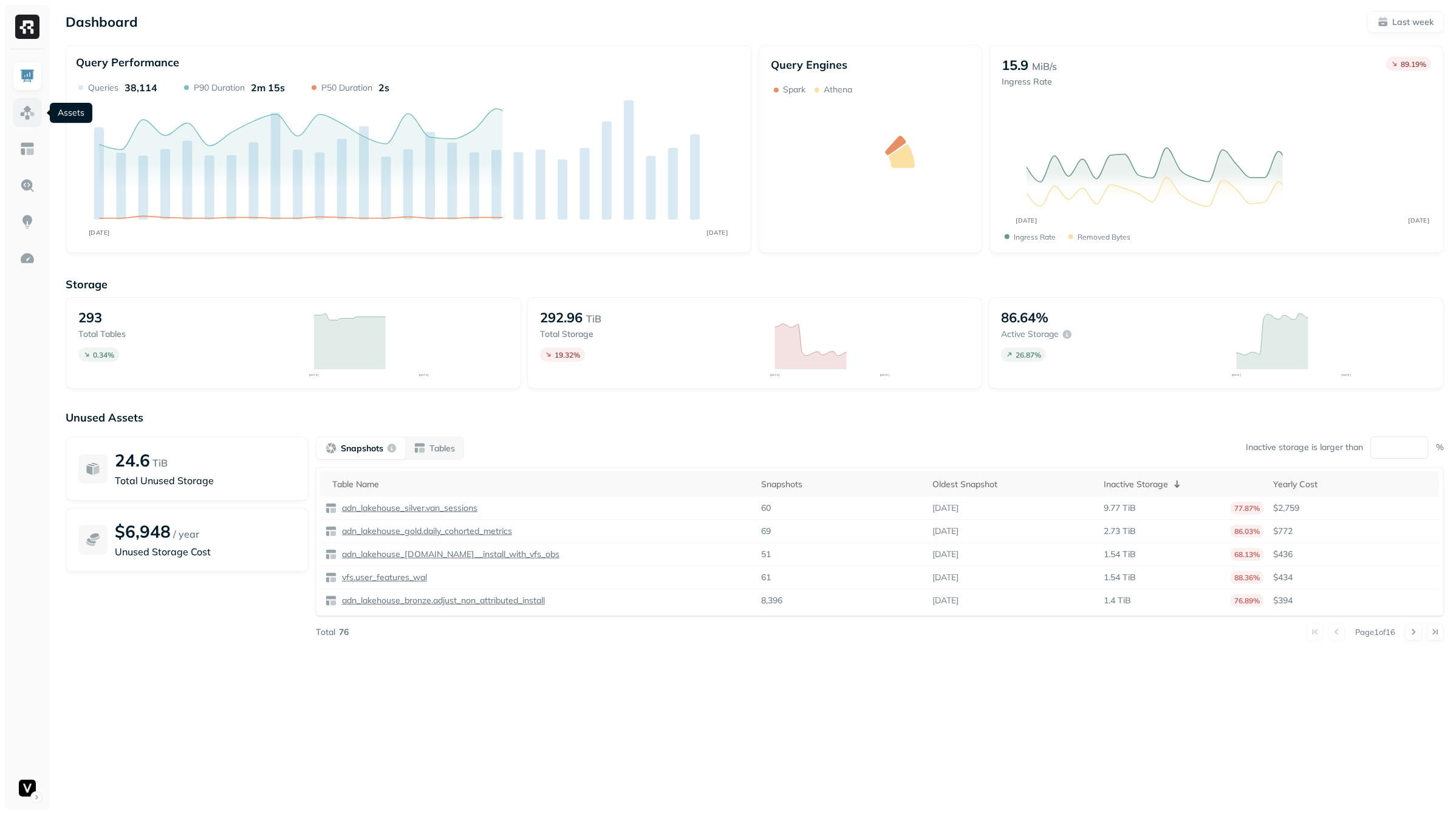
click at [27, 112] on img at bounding box center [27, 113] width 16 height 16
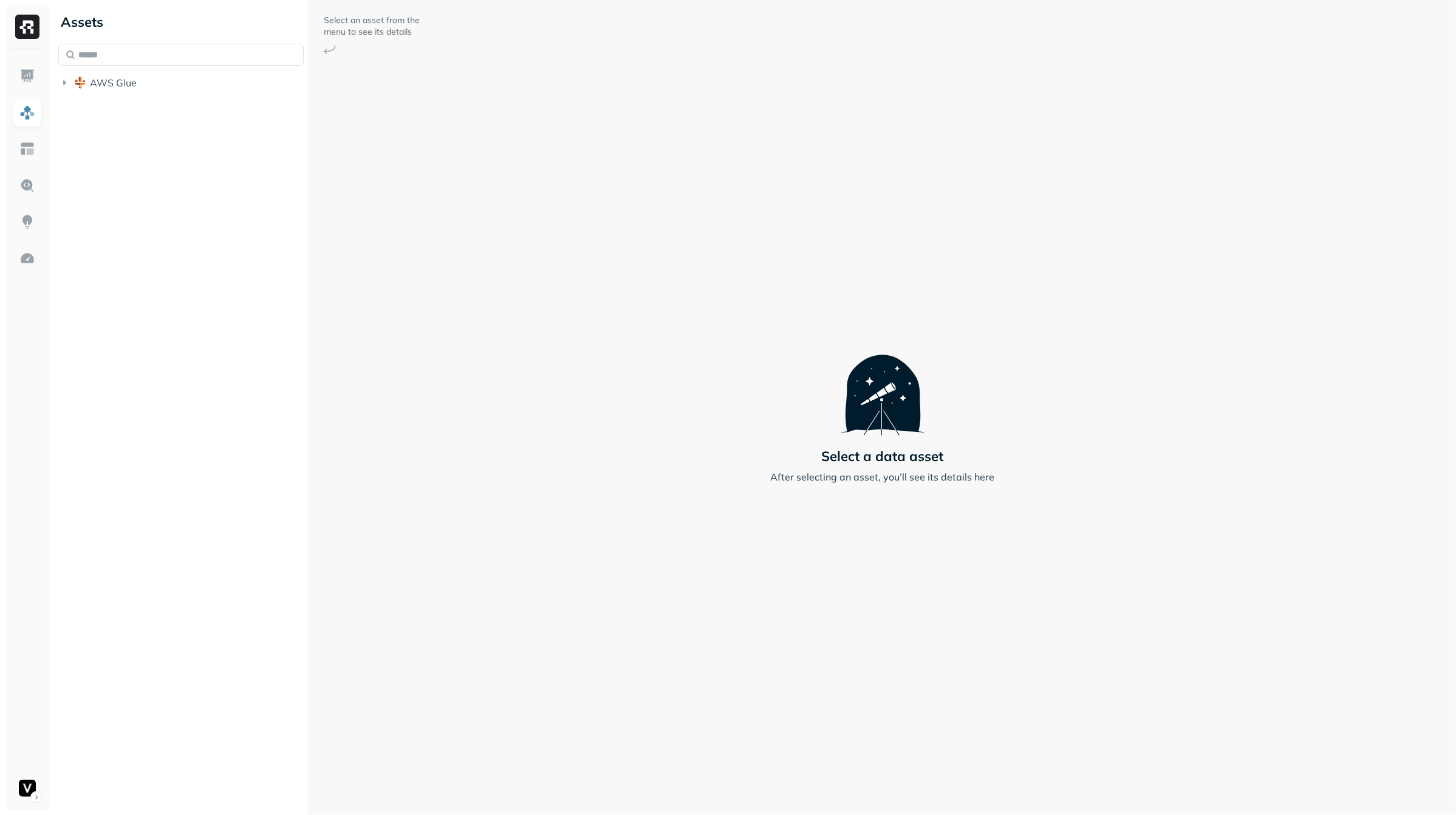
click at [269, 406] on div "Assets AWS Glue" at bounding box center [181, 407] width 255 height 815
click at [1112, 198] on div "Select an asset from the menu to see its details Select a data asset After sele…" at bounding box center [882, 407] width 1147 height 815
click at [221, 162] on div "Assets AWS Glue" at bounding box center [181, 407] width 255 height 815
